Goal: Task Accomplishment & Management: Manage account settings

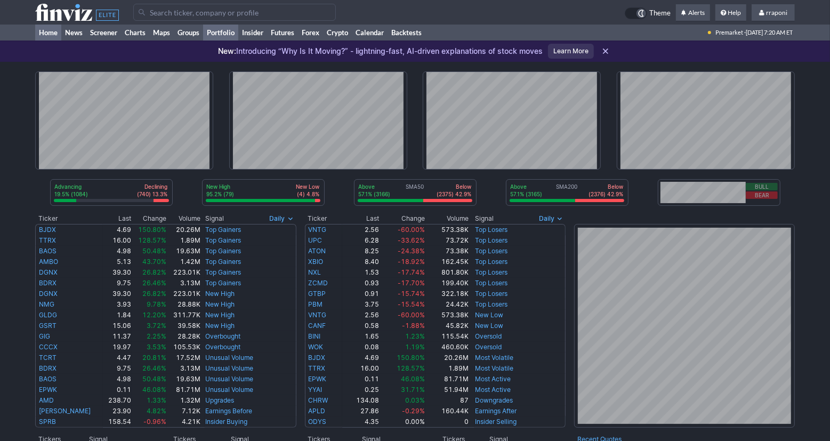
click at [230, 34] on link "Portfolio" at bounding box center [220, 33] width 35 height 16
click at [238, 36] on link "Portfolio" at bounding box center [220, 33] width 35 height 16
